Goal: Find specific page/section: Find specific page/section

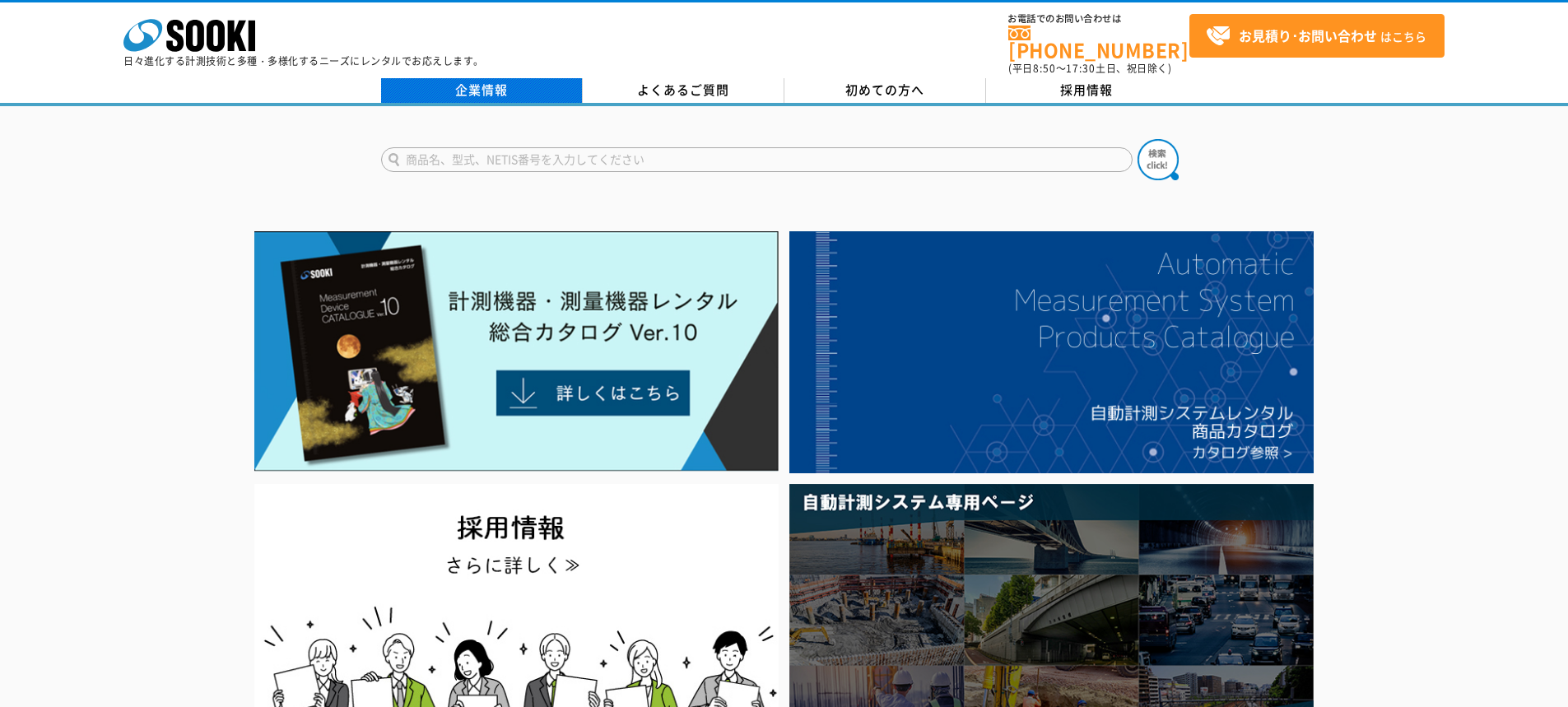
click at [518, 80] on link "企業情報" at bounding box center [482, 90] width 202 height 25
click at [435, 78] on link "企業情報" at bounding box center [482, 90] width 202 height 25
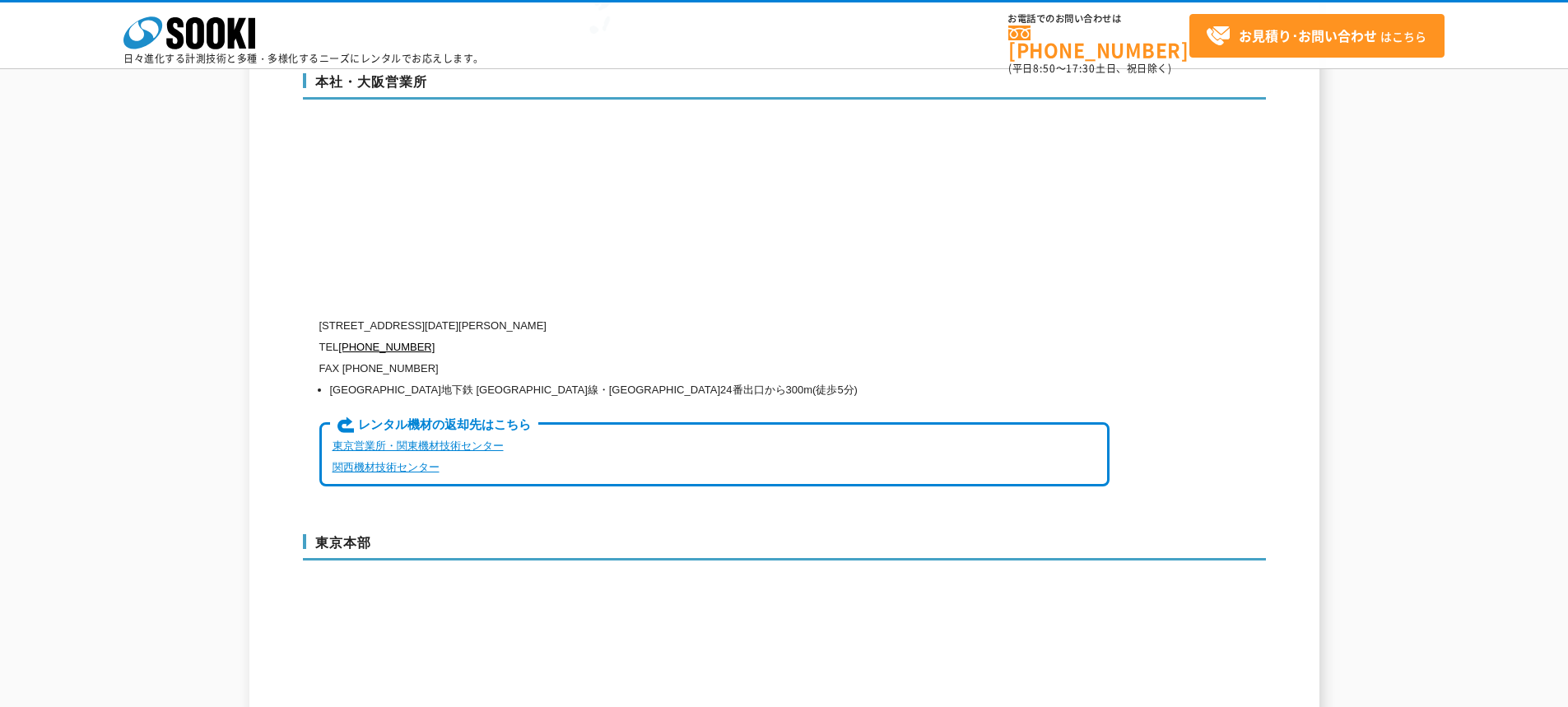
scroll to position [3870, 0]
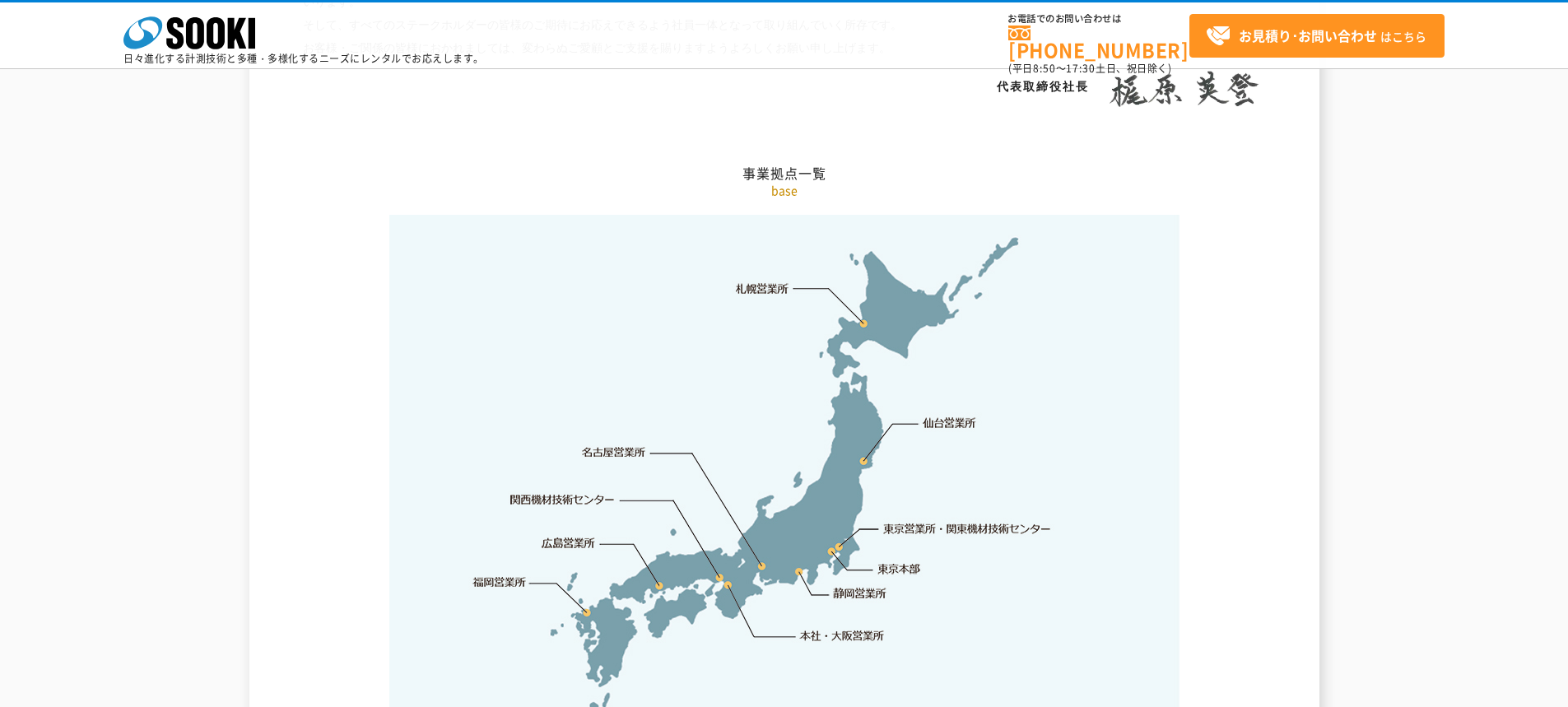
scroll to position [3376, 0]
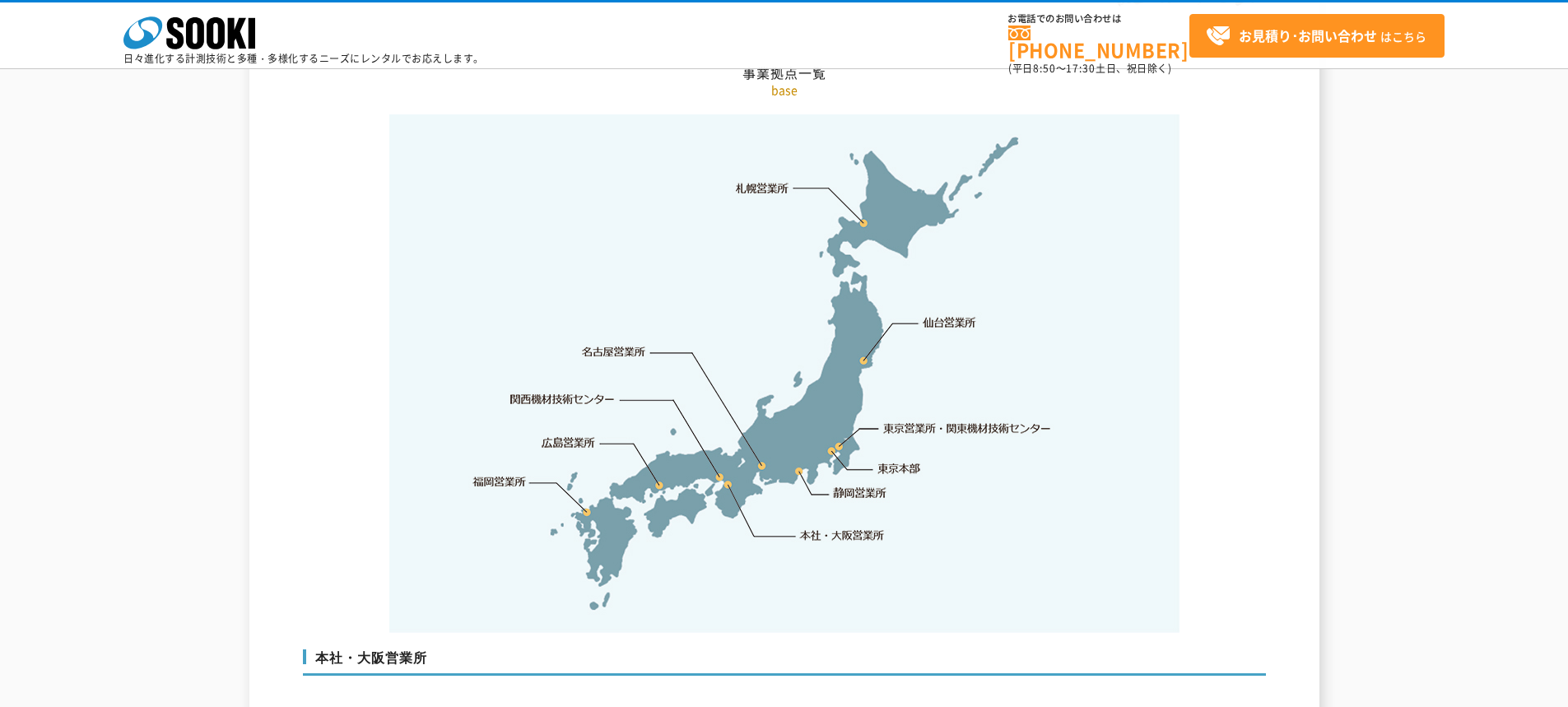
click at [968, 420] on link "東京営業所・関東機材技術センター" at bounding box center [968, 428] width 169 height 17
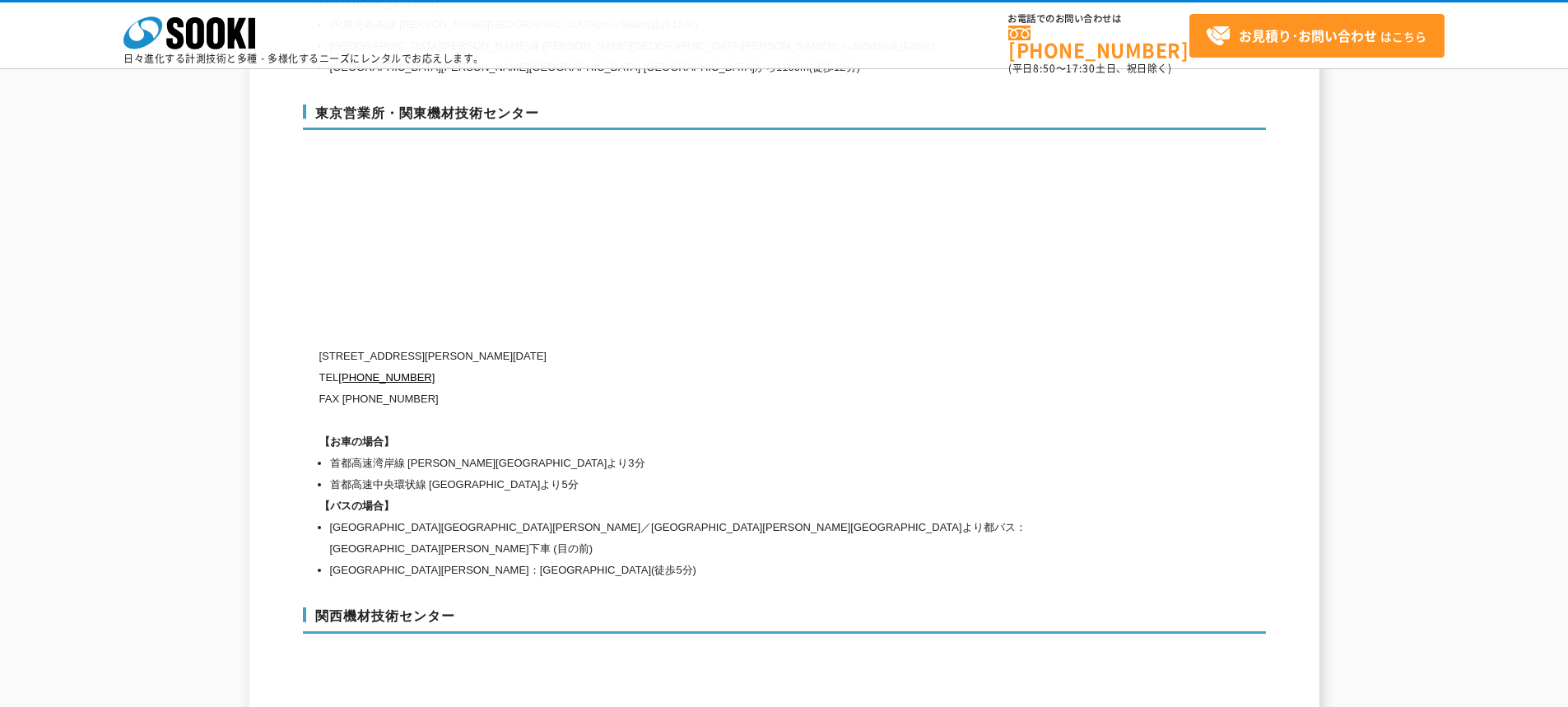
scroll to position [6874, 0]
